Goal: Information Seeking & Learning: Learn about a topic

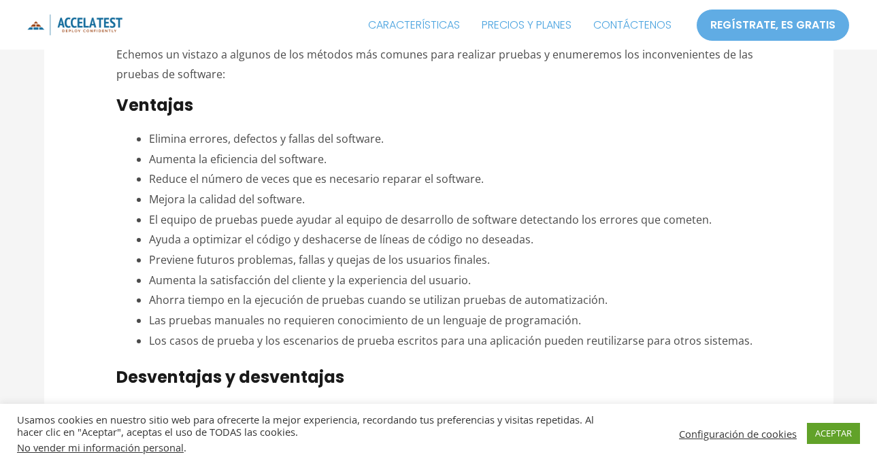
scroll to position [748, 0]
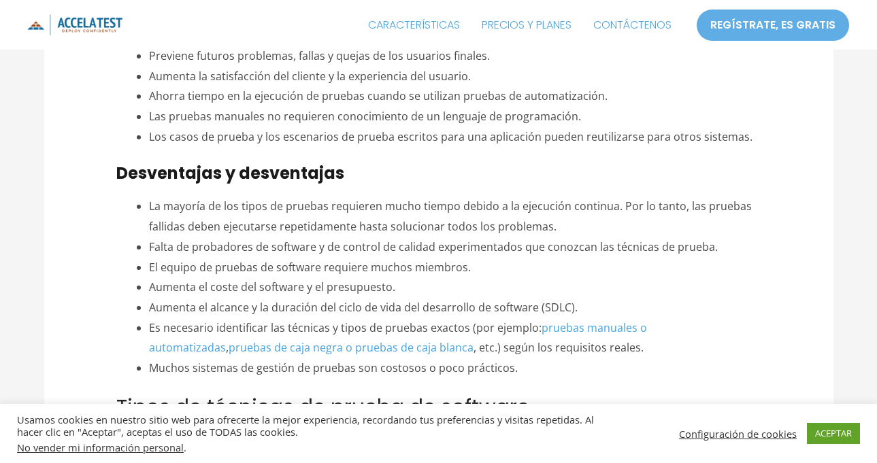
click at [393, 209] on font "La mayoría de los tipos de pruebas requieren mucho tiempo debido a la ejecución…" at bounding box center [450, 216] width 603 height 35
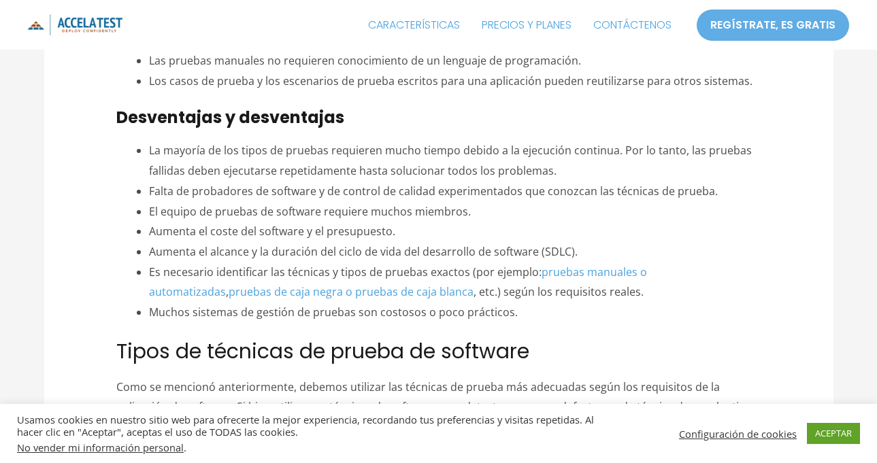
scroll to position [816, 0]
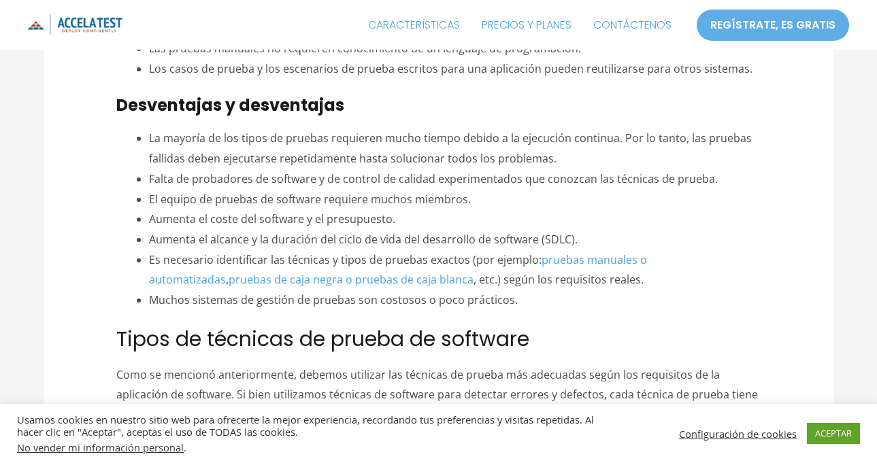
click at [414, 222] on li "Aumenta el coste del software y el presupuesto." at bounding box center [455, 220] width 612 height 20
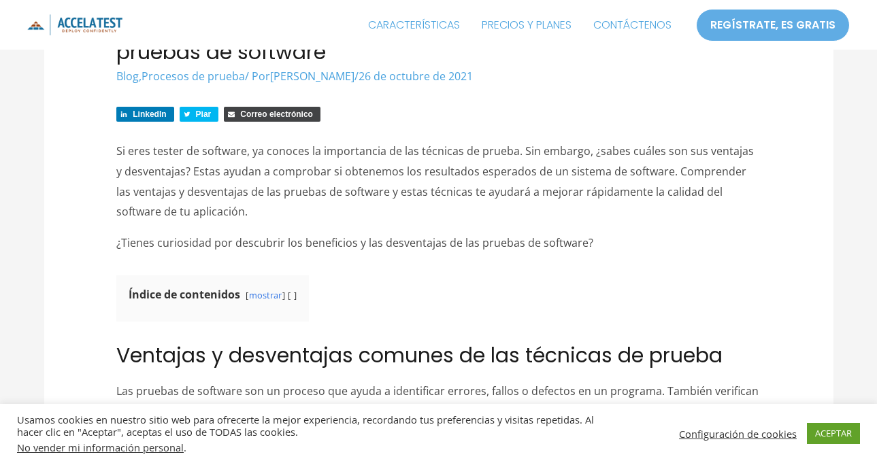
scroll to position [408, 0]
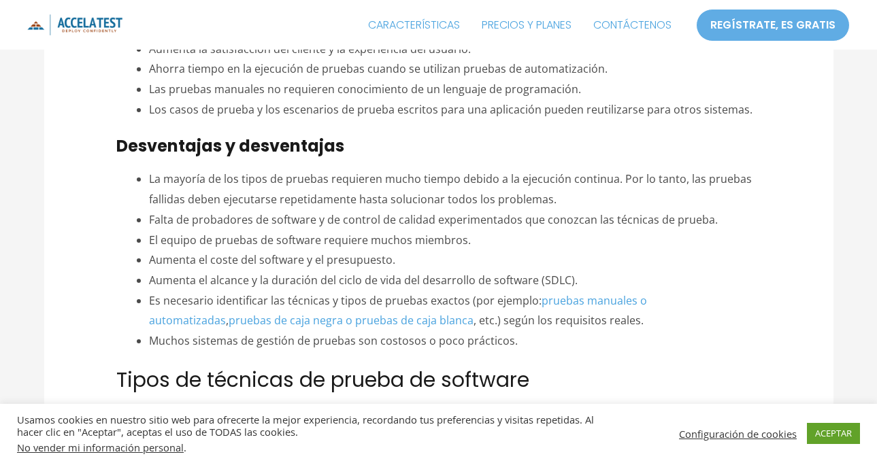
scroll to position [748, 0]
